Goal: Task Accomplishment & Management: Use online tool/utility

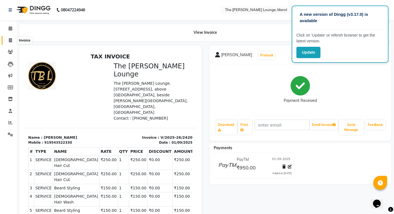
click at [9, 40] on icon at bounding box center [10, 40] width 3 height 4
select select "7188"
select select "service"
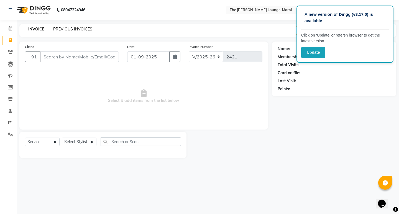
click at [61, 28] on link "PREVIOUS INVOICES" at bounding box center [72, 29] width 39 height 5
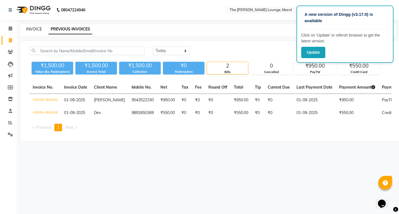
click at [38, 30] on link "INVOICE" at bounding box center [34, 29] width 16 height 5
select select "service"
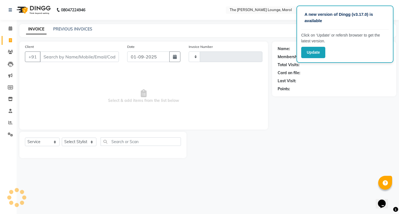
type input "2421"
select select "7188"
